Goal: Information Seeking & Learning: Learn about a topic

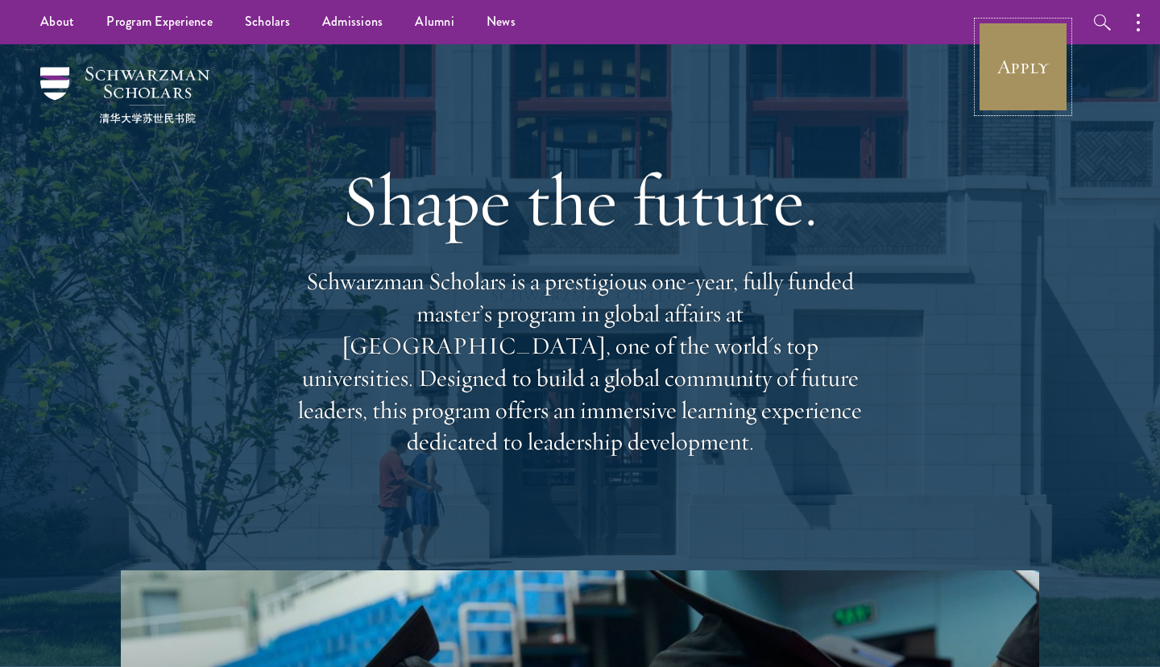
click at [996, 53] on link "Apply" at bounding box center [1023, 67] width 90 height 90
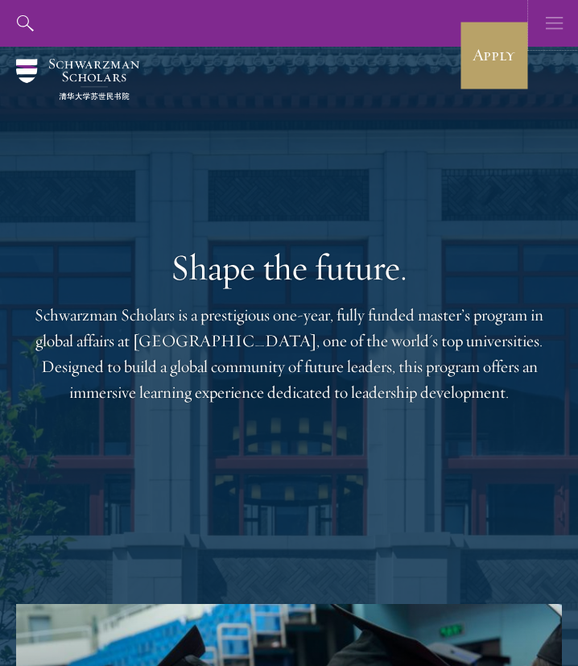
click at [555, 13] on icon "button" at bounding box center [555, 23] width 18 height 47
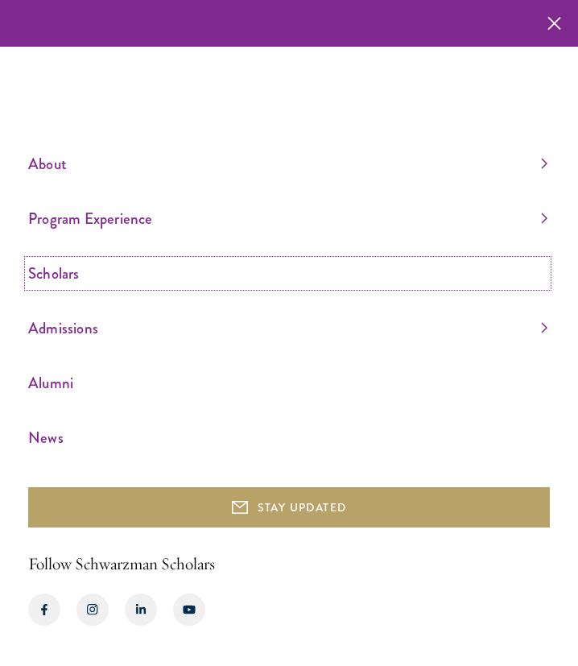
click at [344, 264] on link "Scholars" at bounding box center [287, 273] width 519 height 27
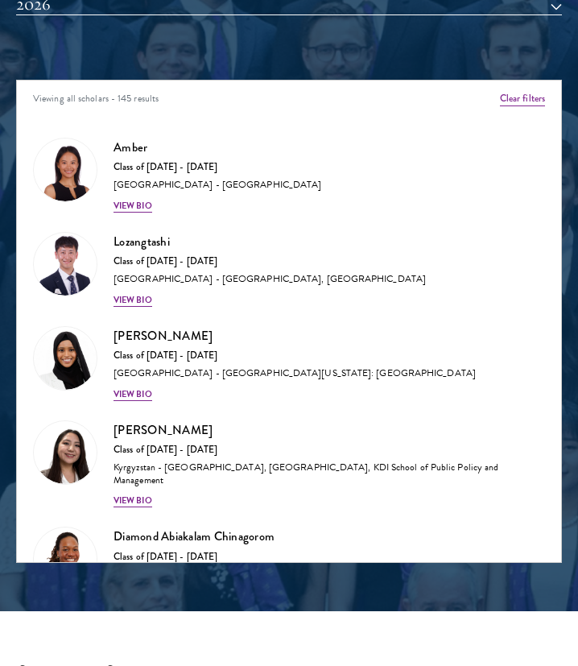
scroll to position [1751, 0]
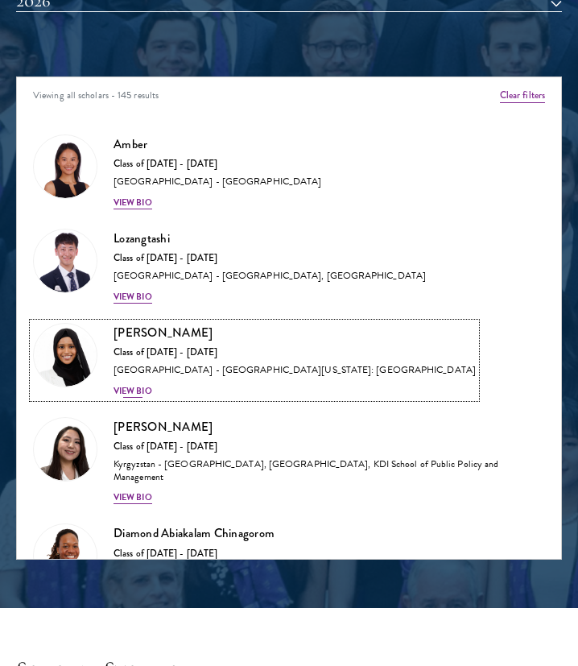
click at [149, 383] on div "[PERSON_NAME] Class of [DATE] - [DATE] [GEOGRAPHIC_DATA] - [GEOGRAPHIC_DATA][US…" at bounding box center [295, 360] width 362 height 75
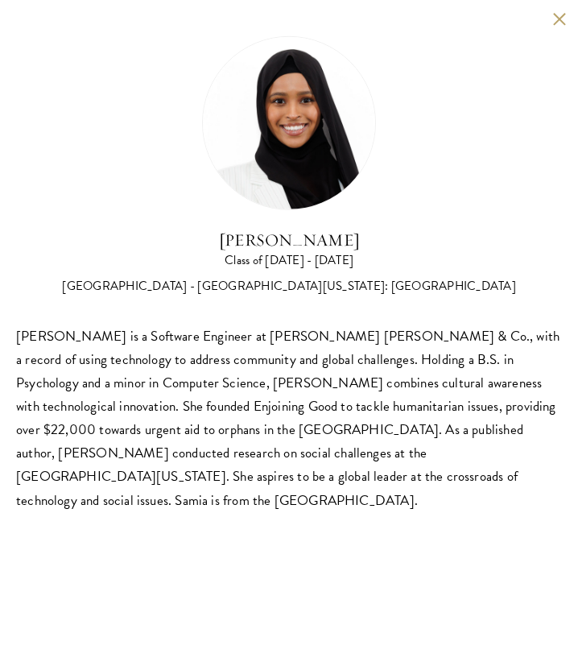
click at [562, 31] on div "[PERSON_NAME] Class of [DATE] - [DATE] [GEOGRAPHIC_DATA] - [GEOGRAPHIC_DATA][US…" at bounding box center [289, 274] width 578 height 548
click at [561, 27] on div "[PERSON_NAME] Class of [DATE] - [DATE] [GEOGRAPHIC_DATA] - [GEOGRAPHIC_DATA][US…" at bounding box center [289, 274] width 578 height 548
click at [559, 23] on button at bounding box center [559, 19] width 14 height 14
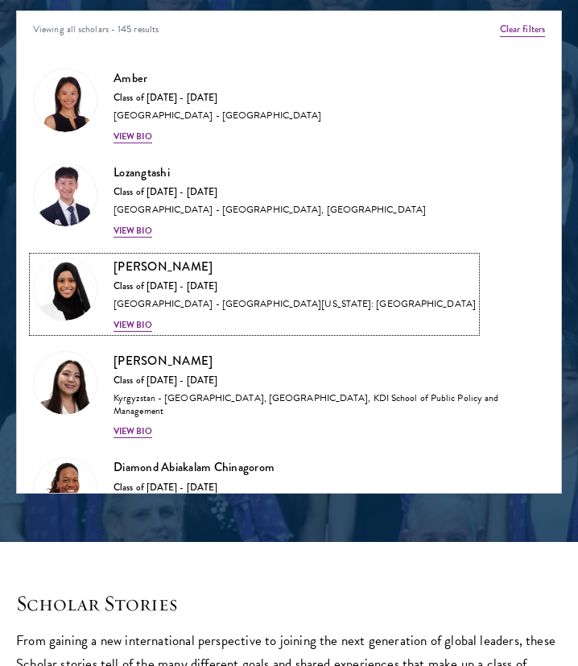
scroll to position [1790, 0]
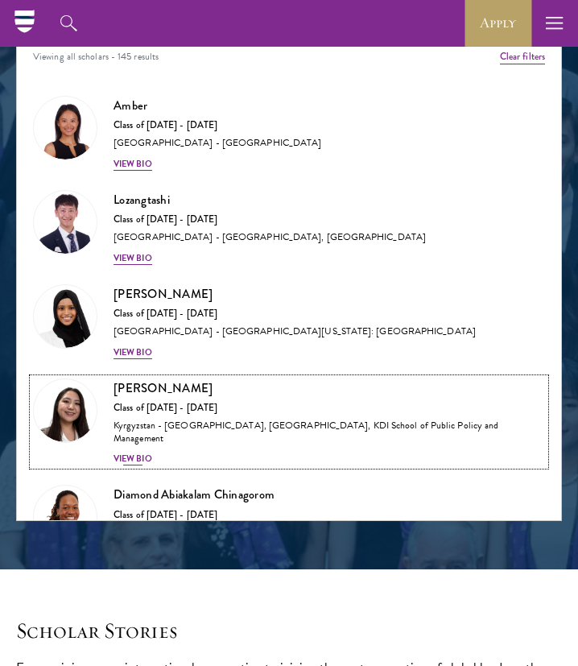
click at [155, 446] on div "Nurzada Abdivalieva Class of [DATE] - [DATE] [GEOGRAPHIC_DATA] - [GEOGRAPHIC_DA…" at bounding box center [330, 423] width 432 height 88
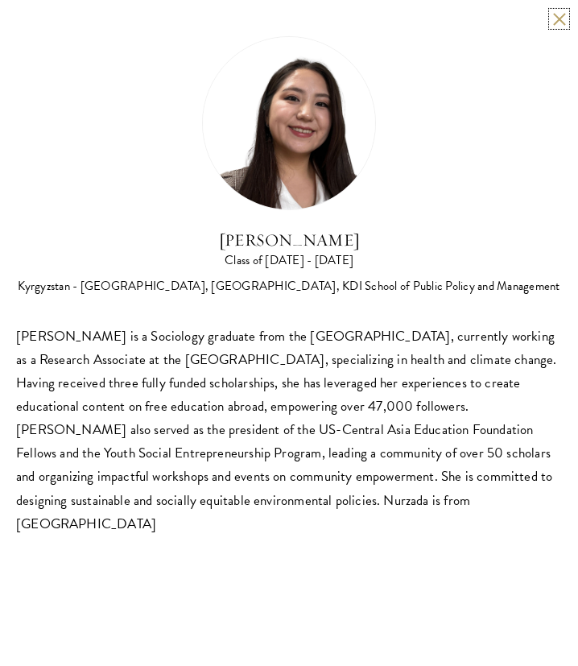
click at [555, 15] on button at bounding box center [559, 19] width 14 height 14
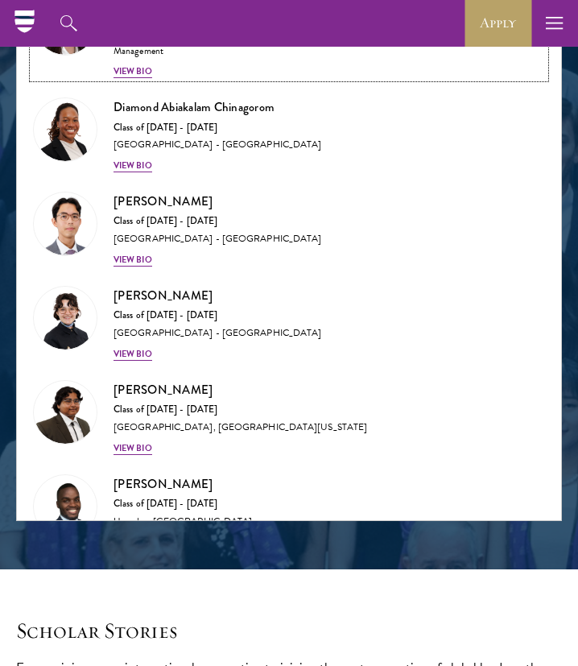
scroll to position [444, 0]
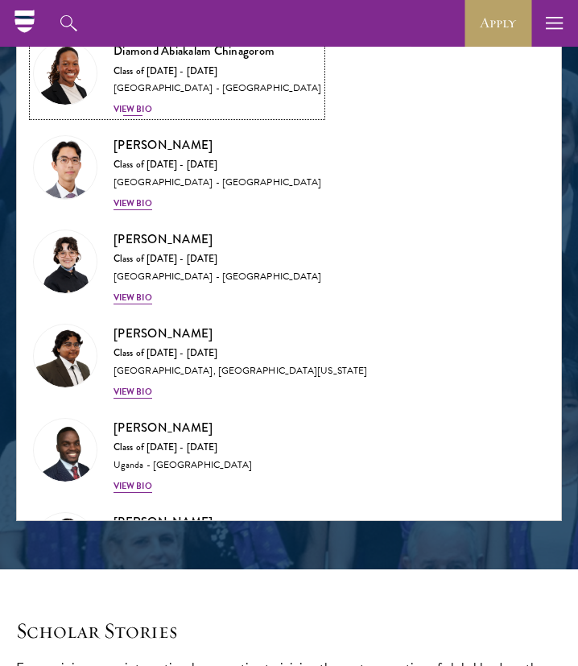
click at [146, 111] on div "View Bio" at bounding box center [133, 109] width 39 height 13
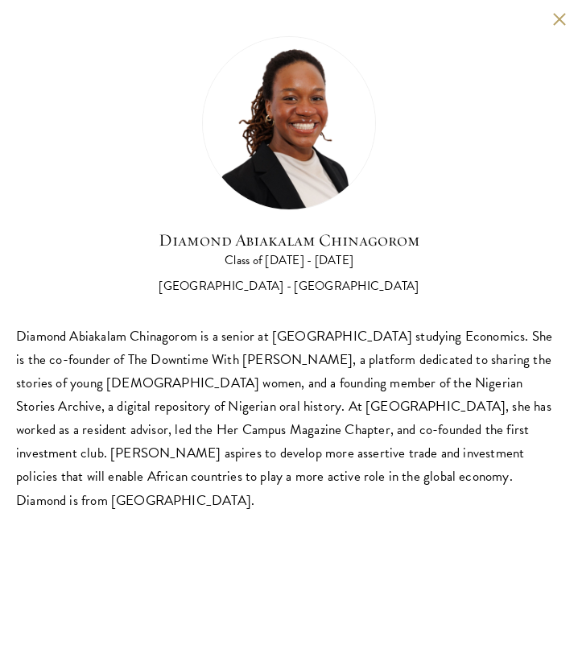
click at [553, 23] on button at bounding box center [559, 19] width 14 height 14
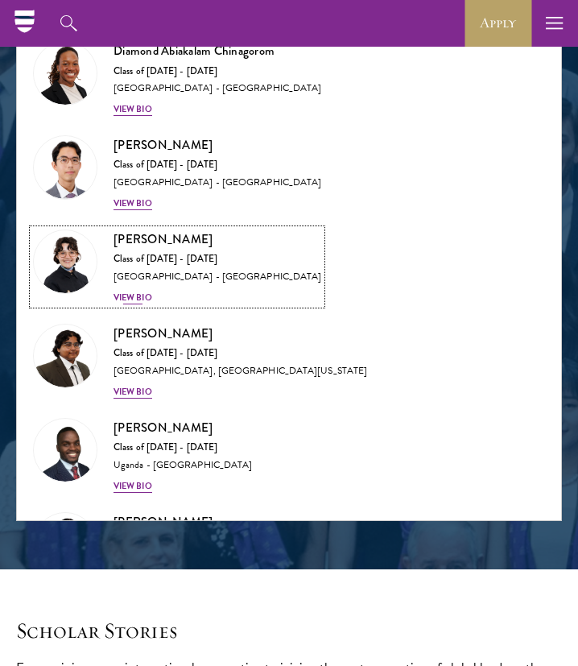
click at [153, 291] on div "[PERSON_NAME] Class of [DATE] - [DATE] [GEOGRAPHIC_DATA] - [GEOGRAPHIC_DATA] Vi…" at bounding box center [218, 267] width 208 height 75
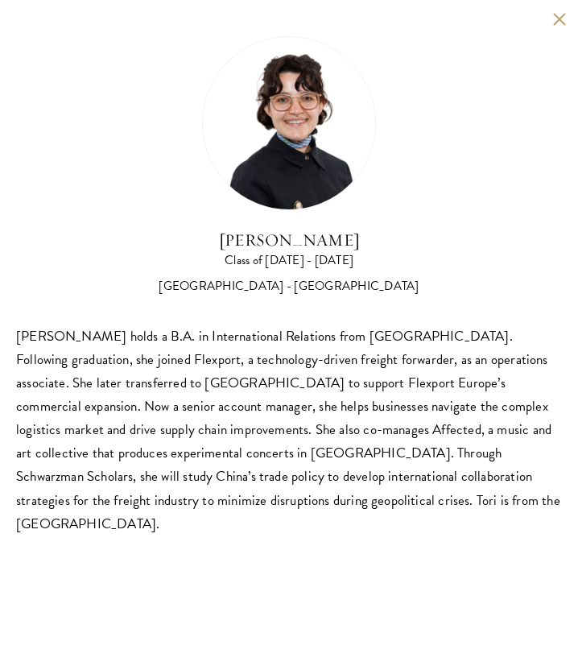
click at [566, 22] on button at bounding box center [559, 19] width 14 height 14
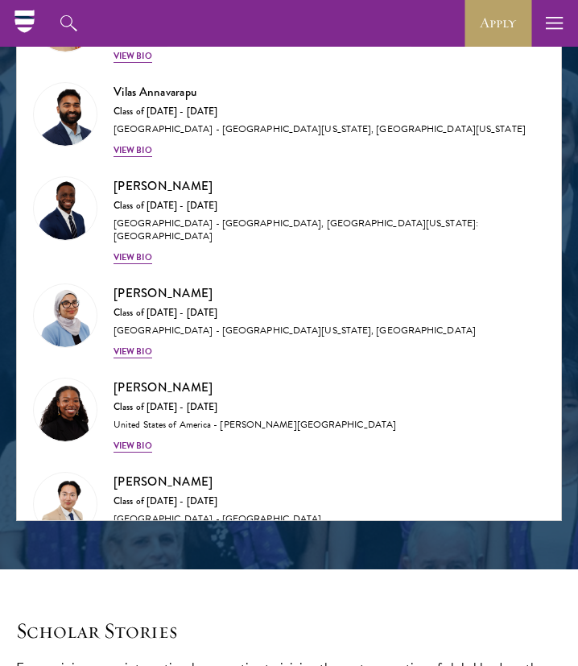
scroll to position [1331, 0]
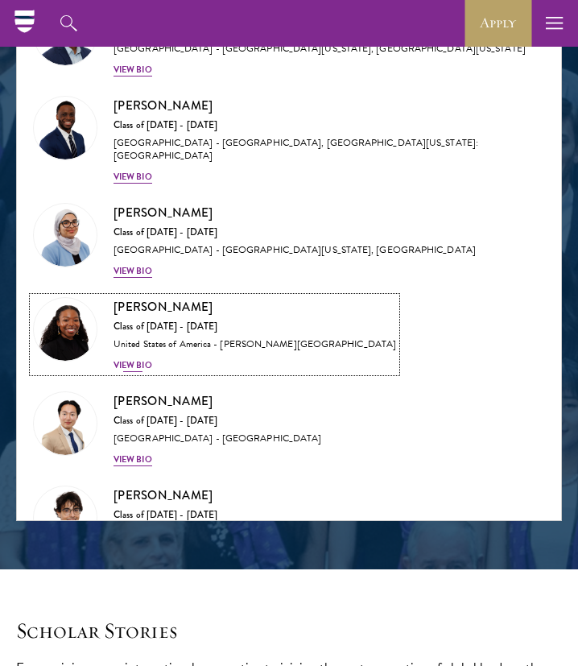
click at [176, 347] on div "Cowiya Arouna Class of [DATE] - [DATE] [GEOGRAPHIC_DATA] - [PERSON_NAME][GEOGRA…" at bounding box center [255, 334] width 283 height 75
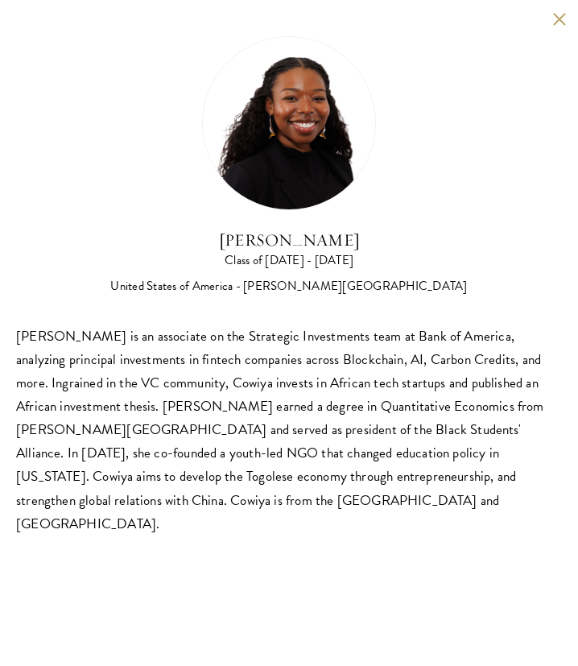
click at [561, 17] on button at bounding box center [559, 19] width 14 height 14
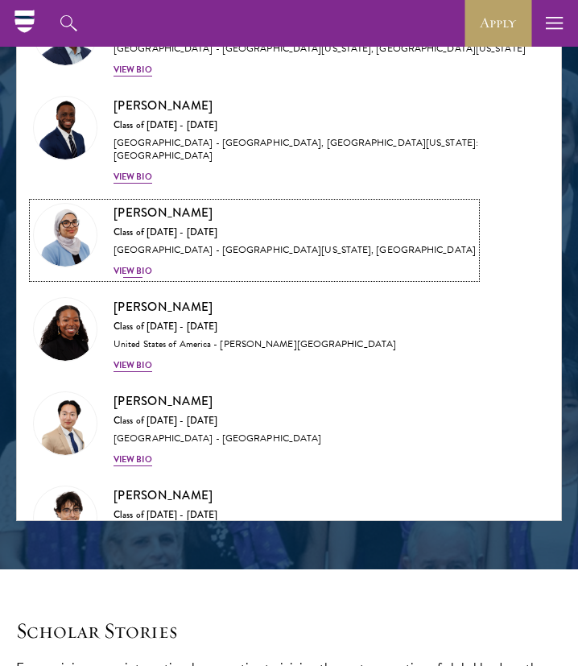
click at [146, 265] on div "View Bio" at bounding box center [133, 271] width 39 height 13
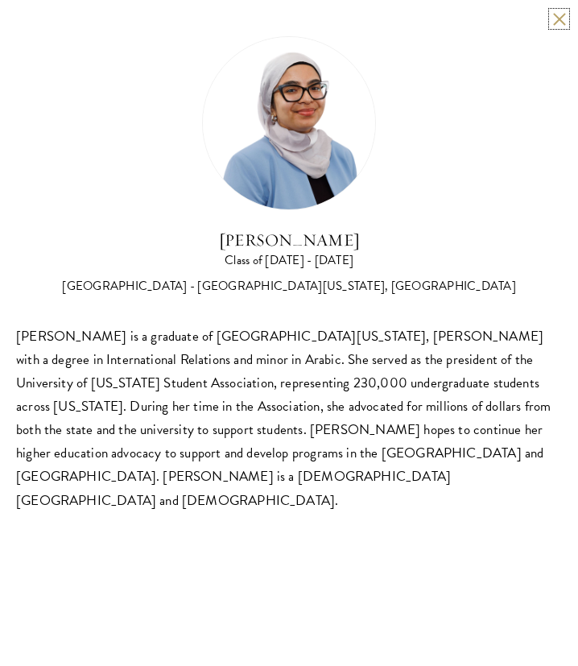
click at [560, 17] on button at bounding box center [559, 19] width 14 height 14
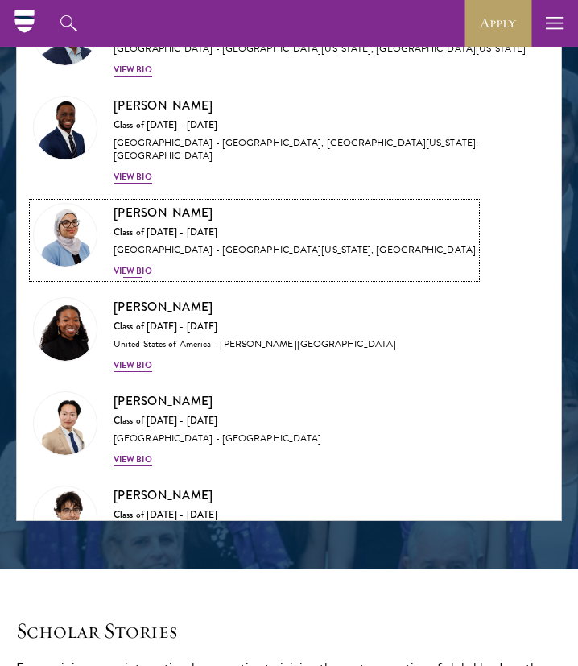
click at [152, 265] on div "View Bio" at bounding box center [133, 271] width 39 height 13
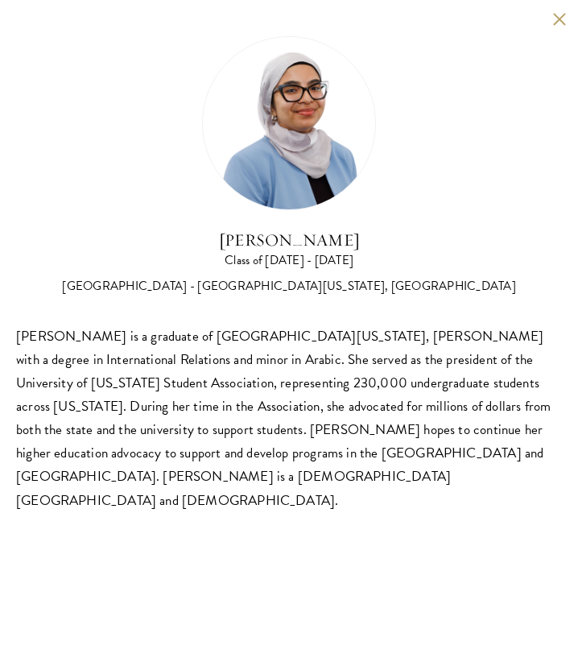
click at [555, 26] on div "[PERSON_NAME] Class of [DATE] - [DATE] [GEOGRAPHIC_DATA] - [GEOGRAPHIC_DATA][US…" at bounding box center [289, 274] width 578 height 548
click at [558, 24] on button at bounding box center [559, 19] width 14 height 14
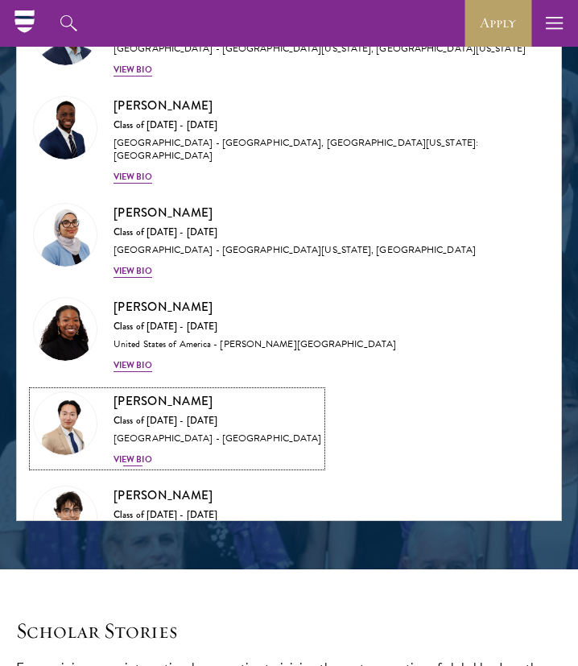
click at [168, 445] on div "[PERSON_NAME] Class of [DATE] - [DATE] [GEOGRAPHIC_DATA] - [GEOGRAPHIC_DATA] Vi…" at bounding box center [218, 428] width 208 height 75
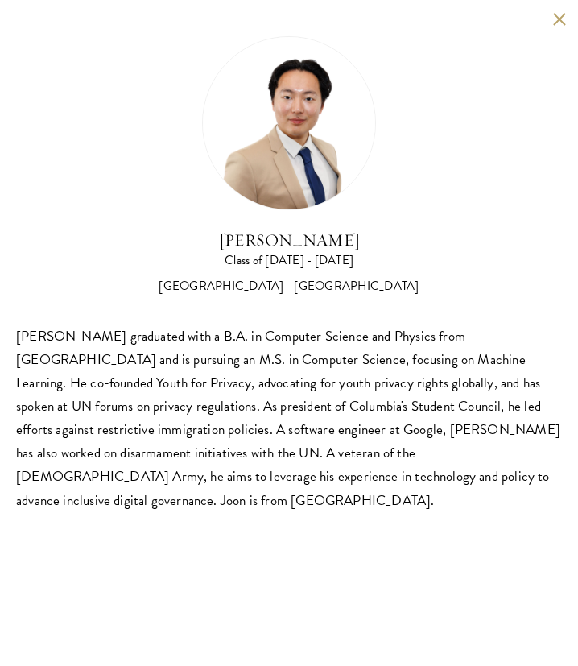
click at [551, 27] on div "[PERSON_NAME] Class of [DATE] - [DATE] [GEOGRAPHIC_DATA] - [GEOGRAPHIC_DATA] [P…" at bounding box center [289, 274] width 578 height 548
click at [558, 24] on button at bounding box center [559, 19] width 14 height 14
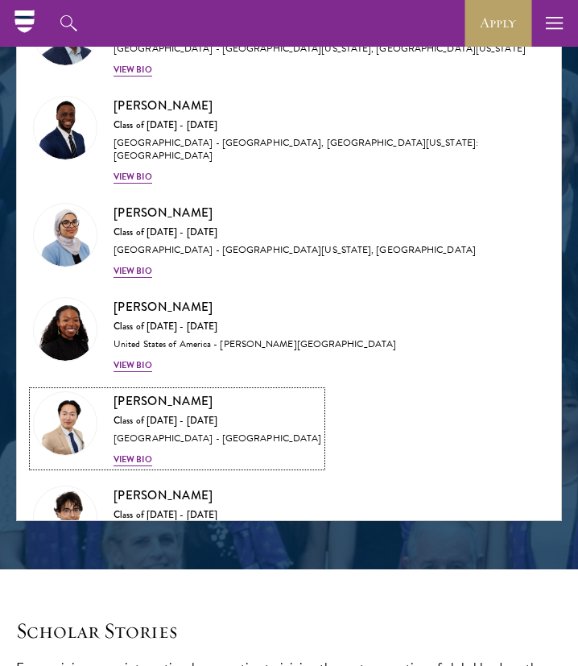
scroll to position [1775, 0]
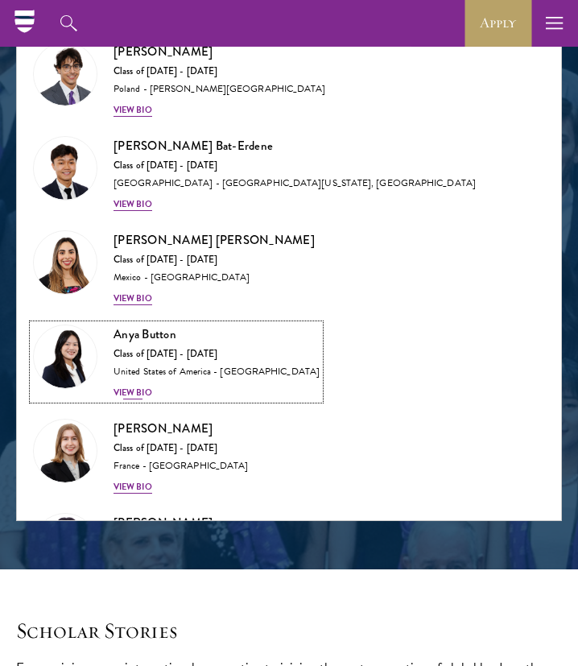
click at [158, 379] on div "Anya Button Class of [DATE] - [DATE] [GEOGRAPHIC_DATA] - [GEOGRAPHIC_DATA] View…" at bounding box center [217, 362] width 206 height 75
